Goal: Transaction & Acquisition: Subscribe to service/newsletter

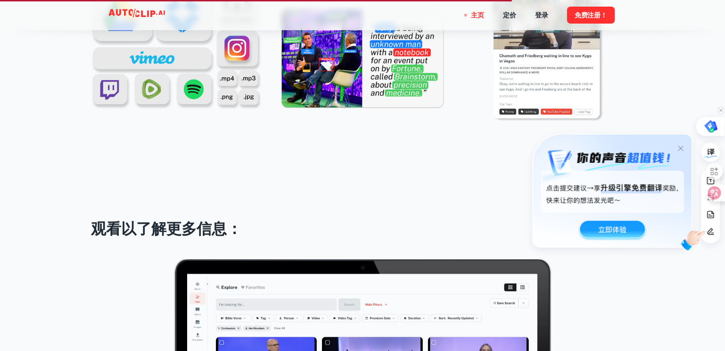
scroll to position [897, 0]
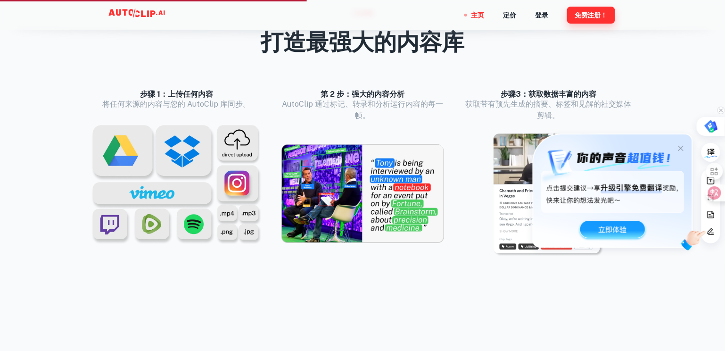
click at [588, 15] on font "免费注册！" at bounding box center [590, 15] width 33 height 8
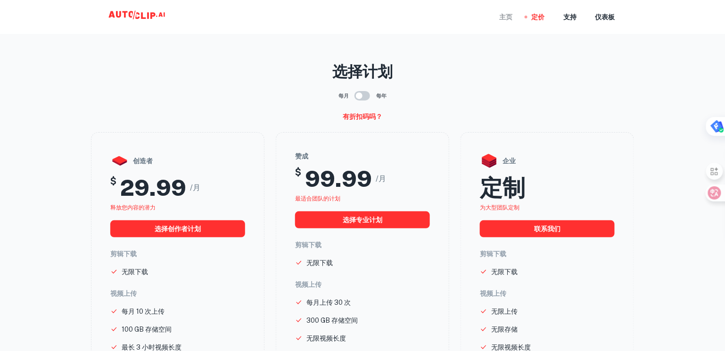
click at [505, 21] on font "主页" at bounding box center [505, 17] width 13 height 10
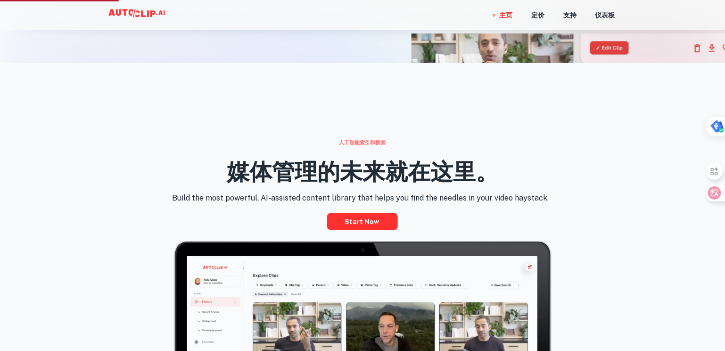
scroll to position [416, 0]
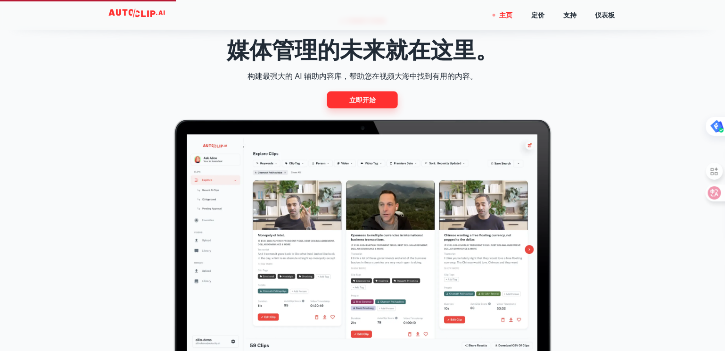
click at [367, 104] on font "立即开始" at bounding box center [362, 100] width 26 height 8
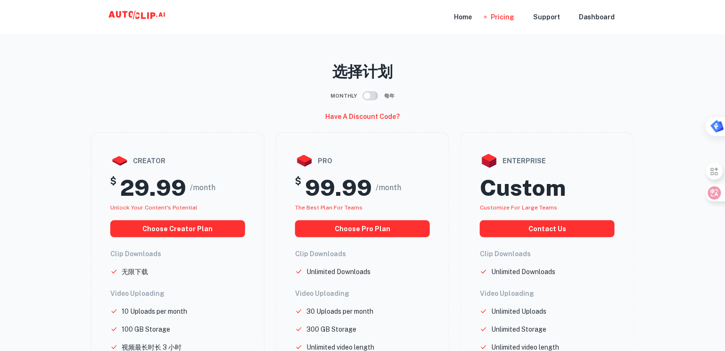
click at [368, 96] on input "checkbox" at bounding box center [367, 96] width 54 height 18
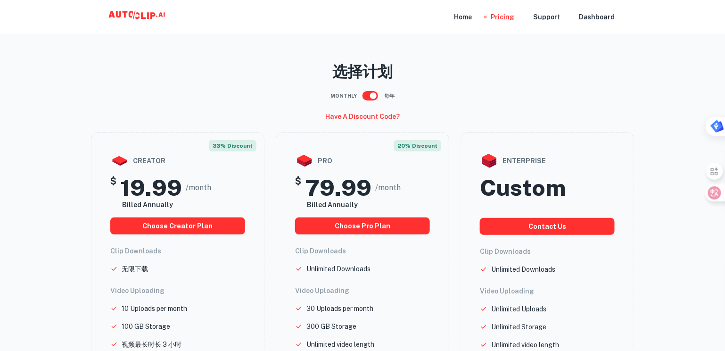
click at [373, 96] on input "checkbox" at bounding box center [373, 96] width 54 height 18
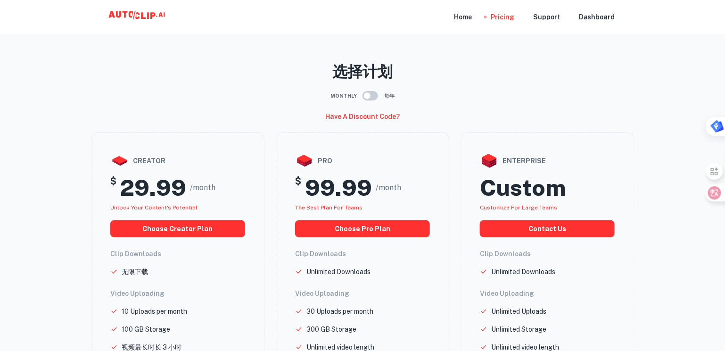
click at [373, 96] on input "checkbox" at bounding box center [367, 96] width 54 height 18
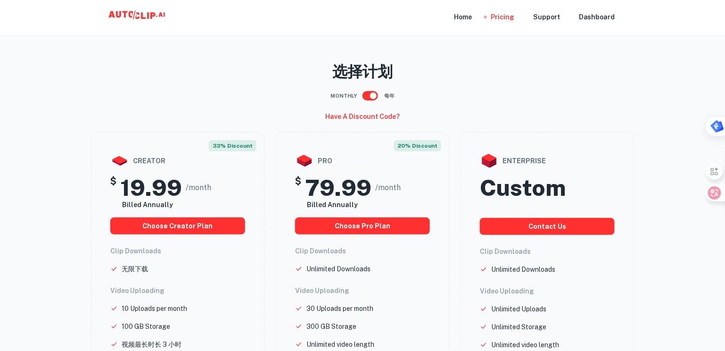
click at [373, 96] on input "checkbox" at bounding box center [373, 96] width 54 height 18
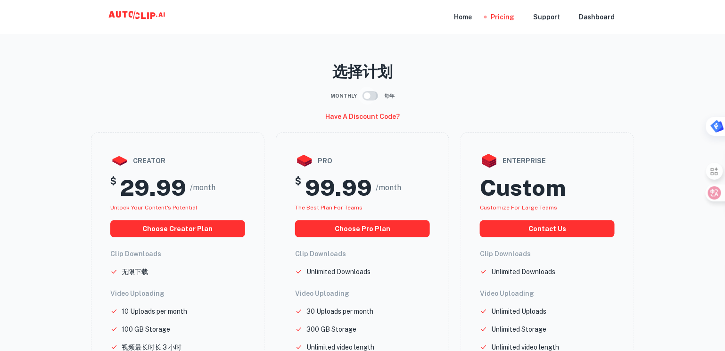
click at [373, 96] on input "checkbox" at bounding box center [367, 96] width 54 height 18
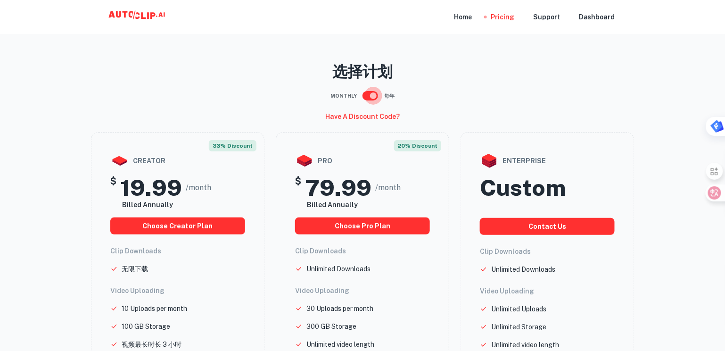
click at [373, 96] on input "checkbox" at bounding box center [373, 96] width 54 height 18
checkbox input "false"
